Goal: Transaction & Acquisition: Purchase product/service

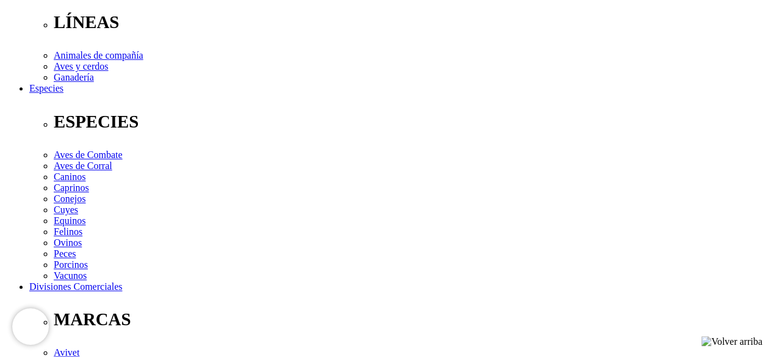
scroll to position [396, 0]
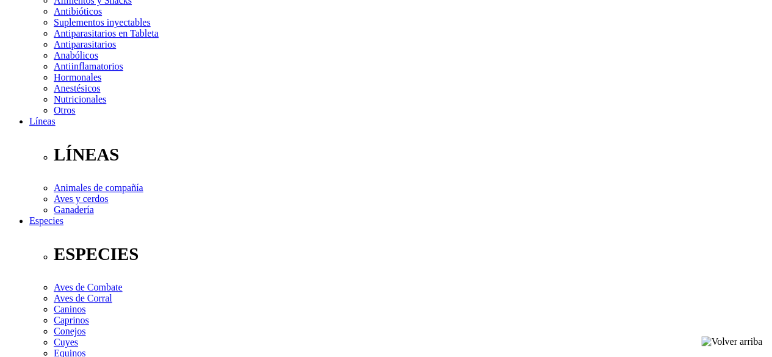
scroll to position [261, 0]
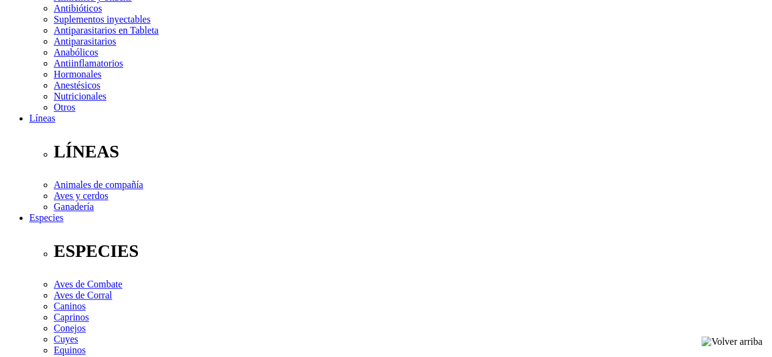
drag, startPoint x: 777, startPoint y: 56, endPoint x: 780, endPoint y: 123, distance: 67.2
